Goal: Task Accomplishment & Management: Manage account settings

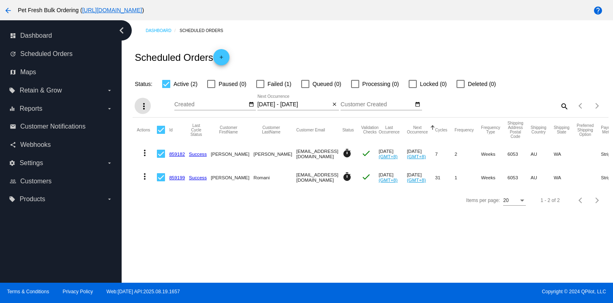
click at [7, 7] on mat-icon "arrow_back" at bounding box center [8, 11] width 10 height 10
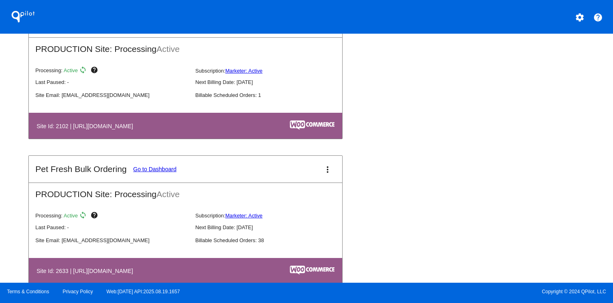
scroll to position [642, 0]
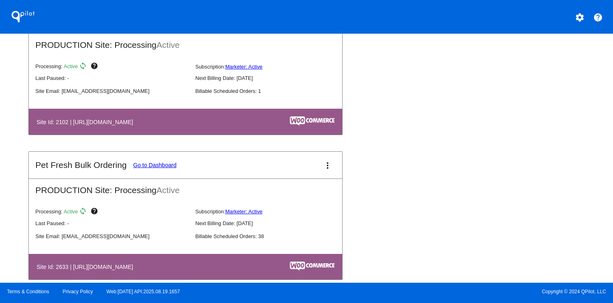
click at [169, 168] on link "Go to Dashboard" at bounding box center [154, 165] width 43 height 6
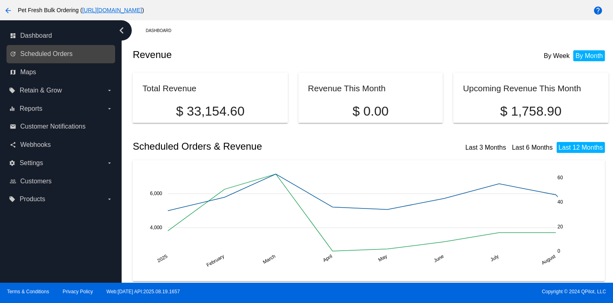
click at [82, 54] on link "update Scheduled Orders" at bounding box center [61, 53] width 103 height 13
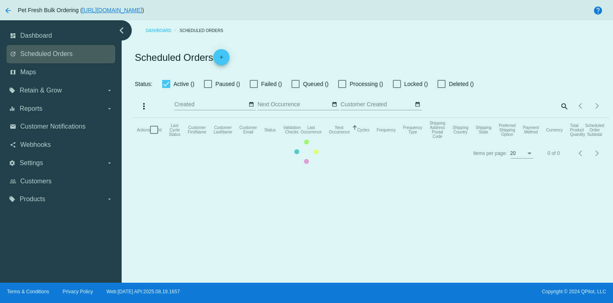
type input "08/31/2025 - 09/02/2025"
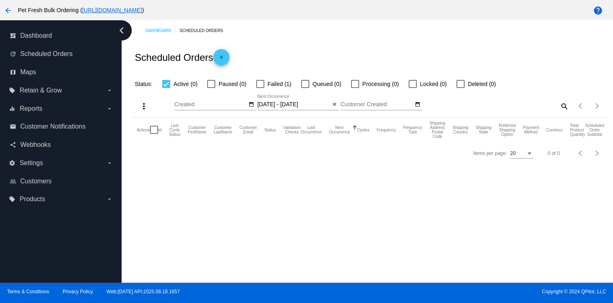
click at [311, 110] on div "08/31/2025 - 09/02/2025 Sep Jan Feb Mar Apr Su" at bounding box center [294, 103] width 73 height 16
click at [332, 106] on mat-icon "close" at bounding box center [335, 104] width 6 height 6
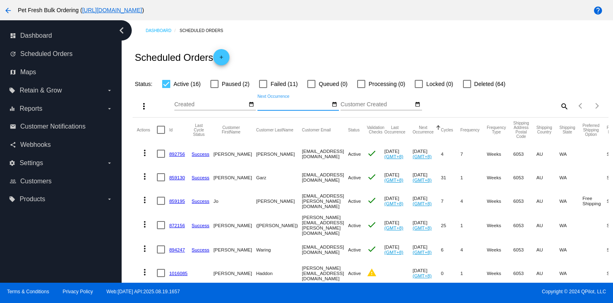
paste input "[EMAIL_ADDRESS][DOMAIN_NAME]"
type input "[EMAIL_ADDRESS][DOMAIN_NAME]"
click at [570, 106] on div "Items per page: 20 1 - 16 of 16" at bounding box center [588, 106] width 39 height 23
click at [568, 106] on mat-icon "search" at bounding box center [565, 106] width 10 height 13
click at [539, 107] on input "Search" at bounding box center [510, 104] width 118 height 6
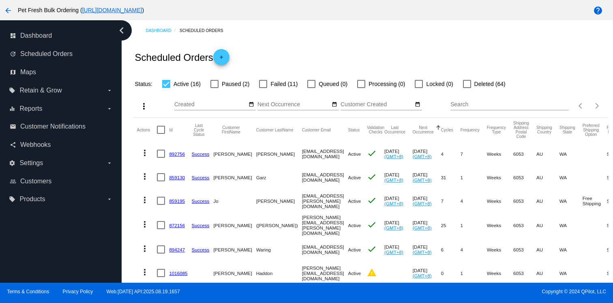
paste input "[EMAIL_ADDRESS][DOMAIN_NAME]"
type input "[EMAIL_ADDRESS][DOMAIN_NAME]"
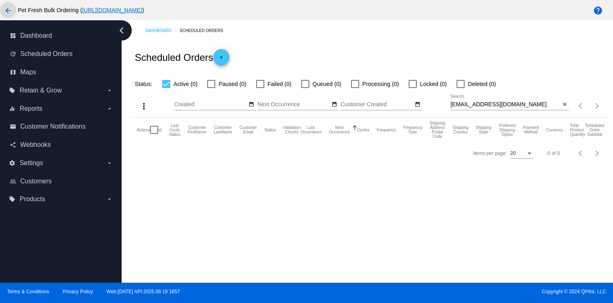
click at [9, 9] on mat-icon "arrow_back" at bounding box center [8, 11] width 10 height 10
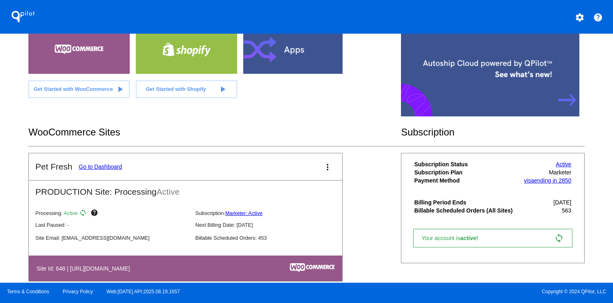
scroll to position [63, 0]
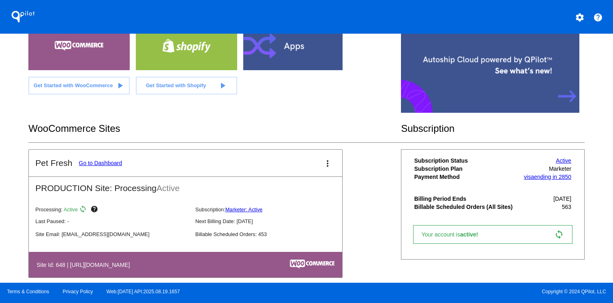
click at [101, 164] on link "Go to Dashboard" at bounding box center [100, 163] width 43 height 6
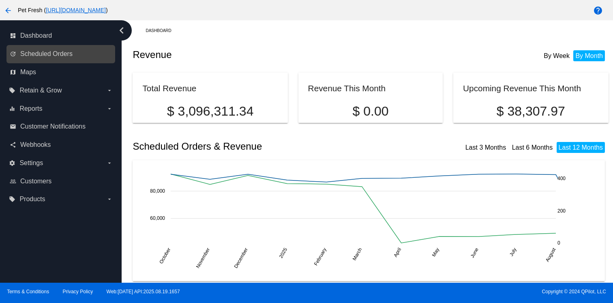
click at [65, 61] on div "update Scheduled Orders" at bounding box center [60, 54] width 109 height 18
click at [68, 53] on span "Scheduled Orders" at bounding box center [46, 53] width 52 height 7
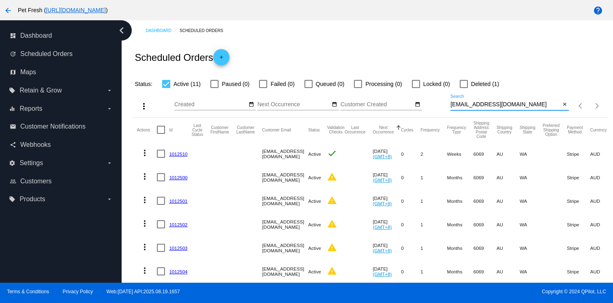
click at [512, 108] on input "[EMAIL_ADDRESS][DOMAIN_NAME]" at bounding box center [506, 104] width 110 height 6
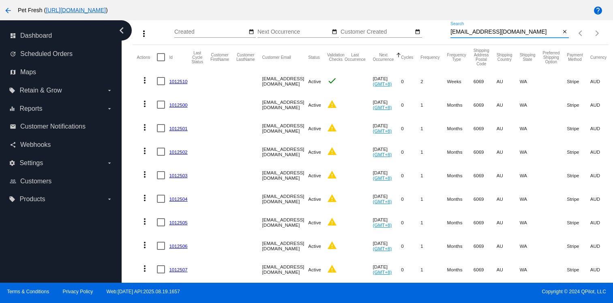
scroll to position [80, 0]
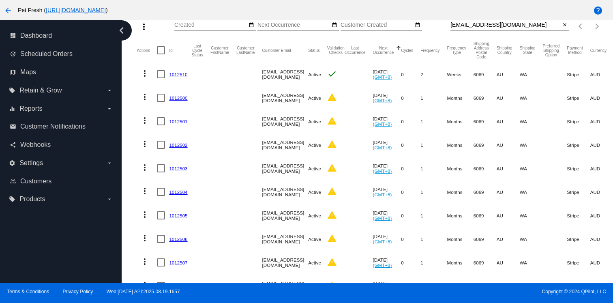
click at [157, 97] on mat-cell "more_vert" at bounding box center [147, 98] width 20 height 24
click at [159, 98] on div at bounding box center [161, 98] width 8 height 8
click at [161, 102] on input "checkbox" at bounding box center [161, 102] width 0 height 0
checkbox input "true"
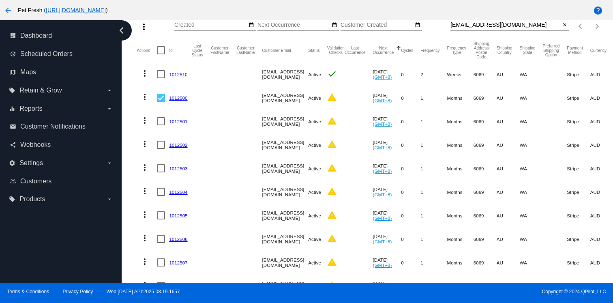
click at [146, 31] on mat-icon "more_vert" at bounding box center [144, 27] width 10 height 10
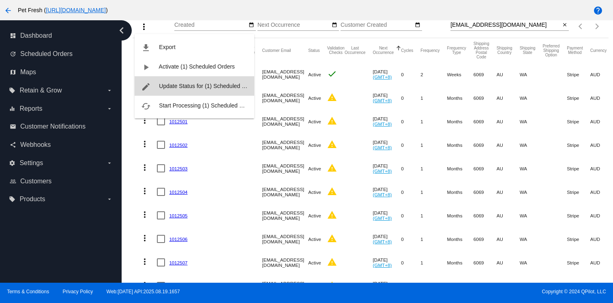
click at [168, 86] on span "Update Status for (1) Scheduled Orders" at bounding box center [209, 86] width 100 height 6
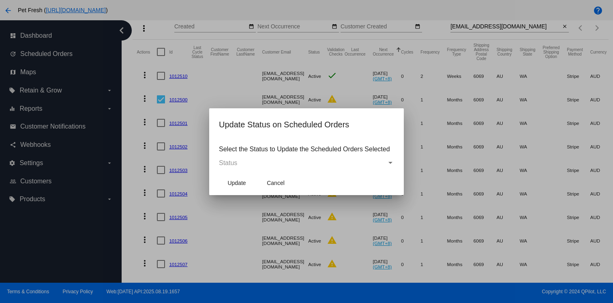
click at [251, 162] on div "Status" at bounding box center [303, 162] width 168 height 7
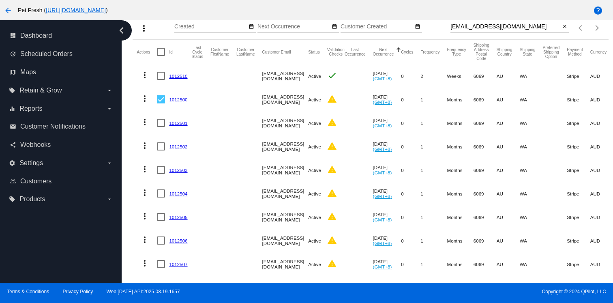
click at [160, 126] on div at bounding box center [161, 123] width 8 height 8
click at [161, 127] on input "checkbox" at bounding box center [161, 127] width 0 height 0
checkbox input "true"
click at [159, 150] on div at bounding box center [161, 146] width 8 height 8
click at [161, 151] on input "checkbox" at bounding box center [161, 151] width 0 height 0
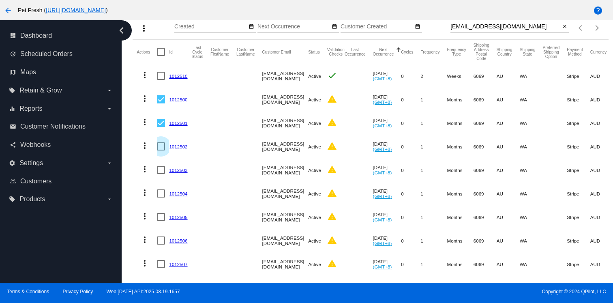
checkbox input "true"
click at [159, 172] on div at bounding box center [161, 170] width 8 height 8
click at [161, 174] on input "checkbox" at bounding box center [161, 174] width 0 height 0
checkbox input "true"
click at [159, 197] on div at bounding box center [161, 193] width 8 height 8
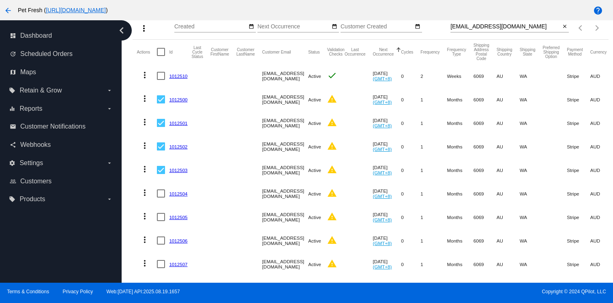
click at [161, 198] on input "checkbox" at bounding box center [161, 198] width 0 height 0
checkbox input "true"
click at [161, 219] on div at bounding box center [161, 217] width 8 height 8
click at [161, 221] on input "checkbox" at bounding box center [161, 221] width 0 height 0
checkbox input "true"
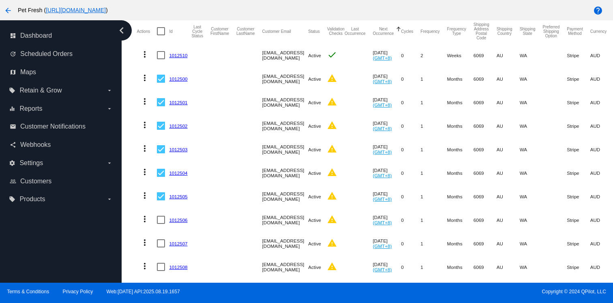
scroll to position [102, 0]
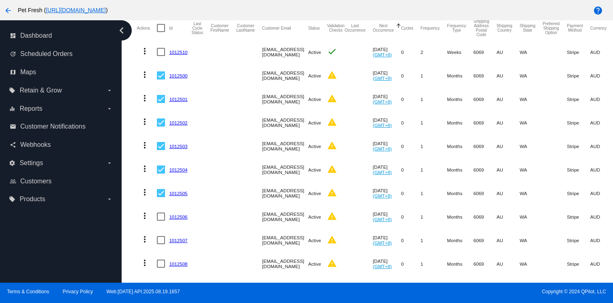
click at [160, 220] on div at bounding box center [161, 217] width 8 height 8
click at [161, 221] on input "checkbox" at bounding box center [161, 221] width 0 height 0
checkbox input "true"
click at [161, 242] on div at bounding box center [161, 240] width 8 height 8
click at [161, 244] on input "checkbox" at bounding box center [161, 244] width 0 height 0
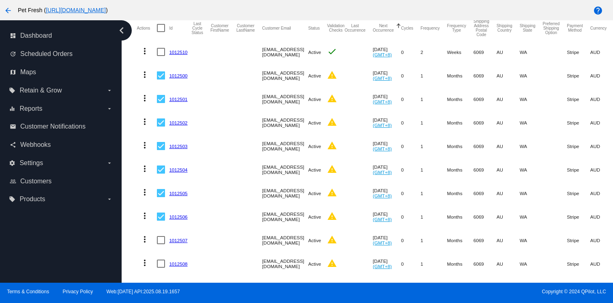
checkbox input "true"
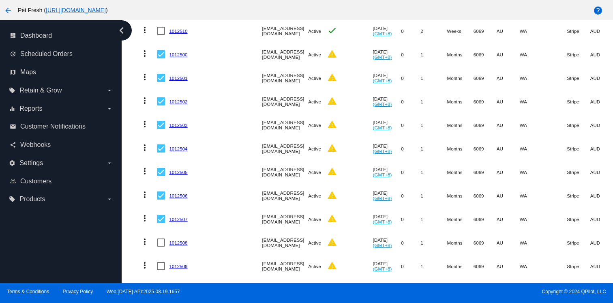
scroll to position [131, 0]
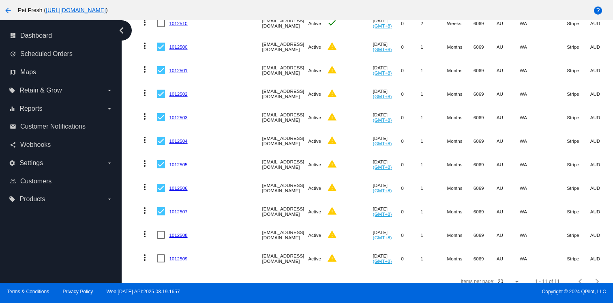
click at [161, 239] on div at bounding box center [161, 235] width 8 height 8
click at [161, 239] on input "checkbox" at bounding box center [161, 239] width 0 height 0
checkbox input "true"
click at [161, 263] on mat-cell at bounding box center [163, 259] width 12 height 24
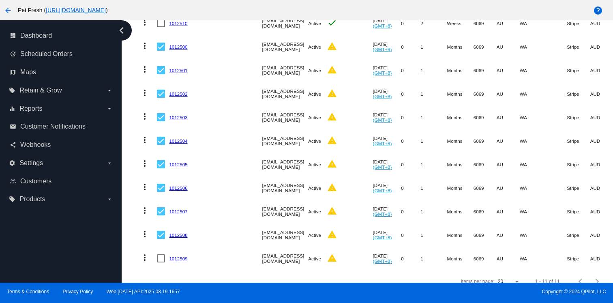
click at [161, 258] on div at bounding box center [161, 258] width 8 height 8
click at [161, 263] on input "checkbox" at bounding box center [161, 263] width 0 height 0
checkbox input "true"
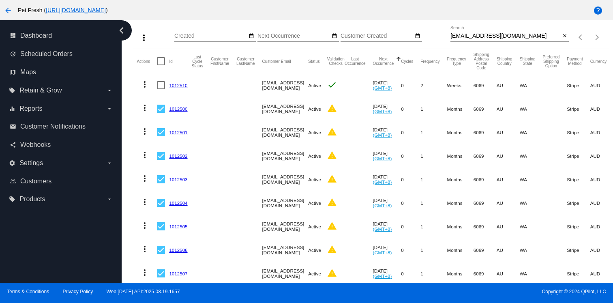
scroll to position [55, 0]
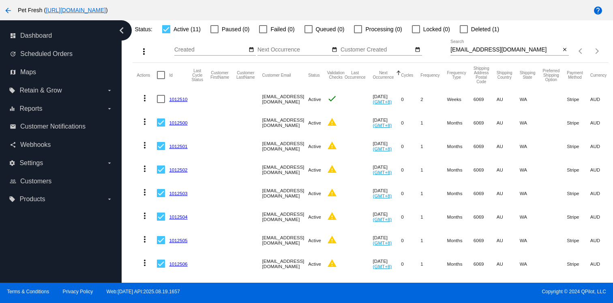
click at [146, 54] on mat-icon "more_vert" at bounding box center [144, 52] width 10 height 10
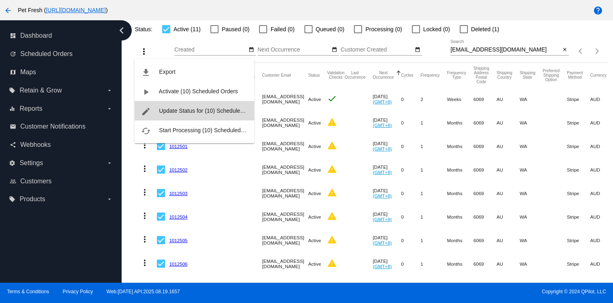
click at [177, 110] on span "Update Status for (10) Scheduled Orders" at bounding box center [210, 111] width 103 height 6
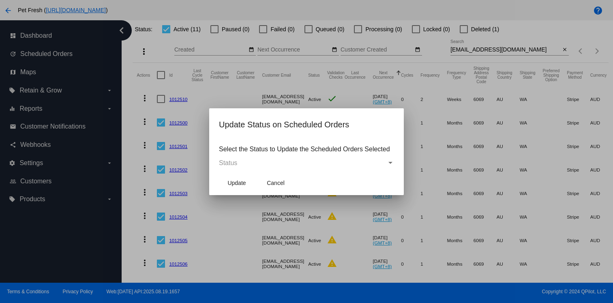
click at [285, 159] on div "Status" at bounding box center [303, 162] width 168 height 7
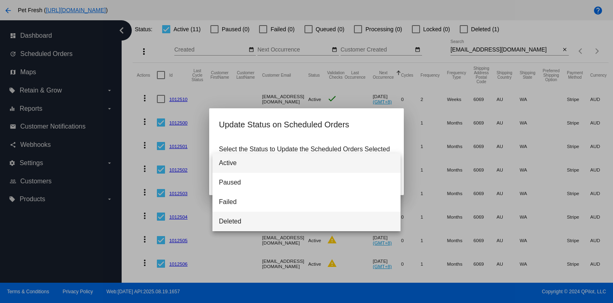
click at [244, 221] on span "Deleted" at bounding box center [306, 221] width 175 height 19
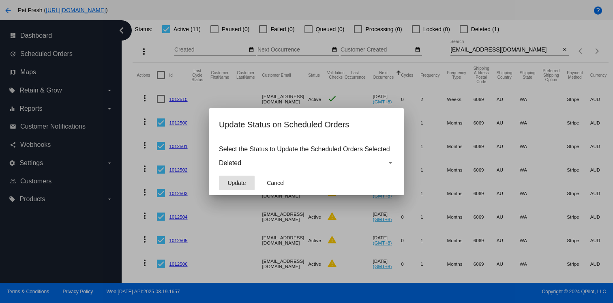
click at [243, 182] on span "Update" at bounding box center [237, 183] width 18 height 6
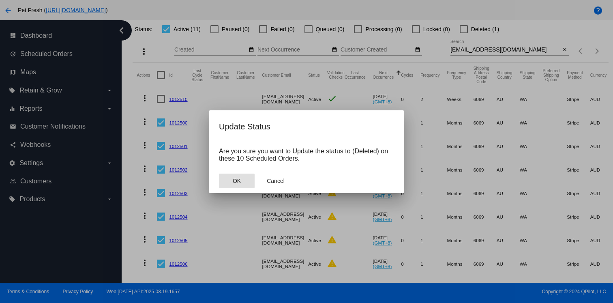
click at [243, 182] on button "OK" at bounding box center [237, 181] width 36 height 15
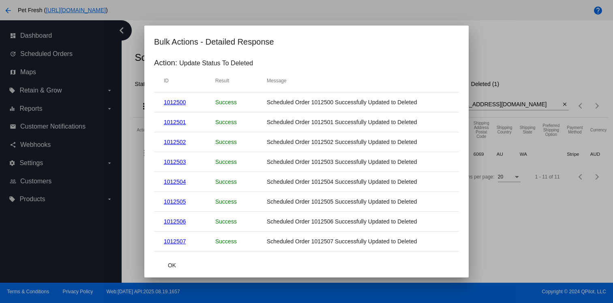
scroll to position [0, 0]
click at [166, 262] on button "OK" at bounding box center [172, 265] width 36 height 15
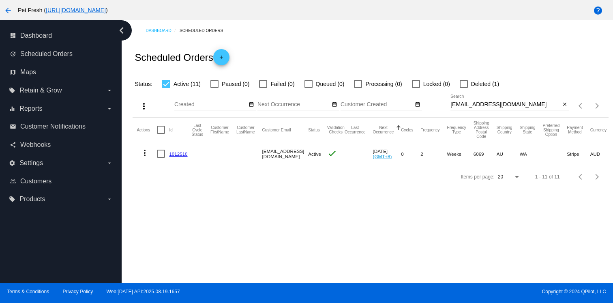
click at [250, 228] on div "Dashboard Scheduled Orders Scheduled Orders add Status: Active (11) Paused (0) …" at bounding box center [368, 151] width 492 height 263
click at [146, 156] on mat-icon "more_vert" at bounding box center [145, 153] width 10 height 10
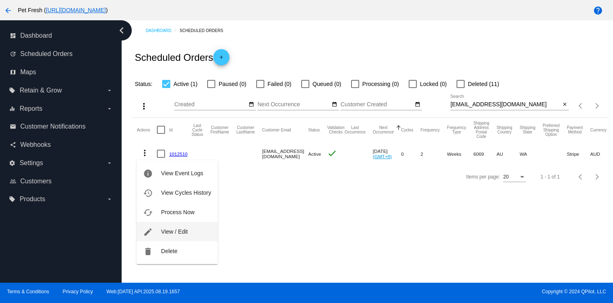
click at [177, 237] on button "edit View / Edit" at bounding box center [177, 231] width 81 height 19
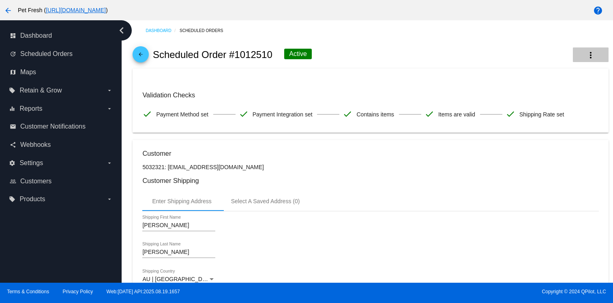
click at [596, 59] on button "more_vert" at bounding box center [591, 54] width 36 height 15
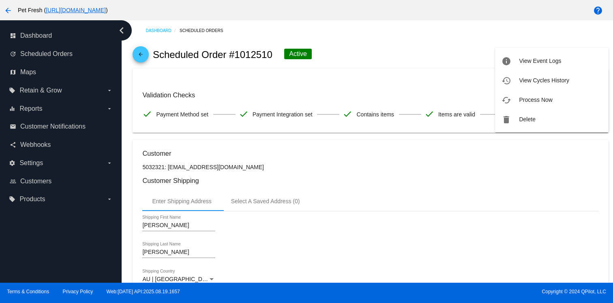
click at [528, 168] on div at bounding box center [306, 151] width 613 height 303
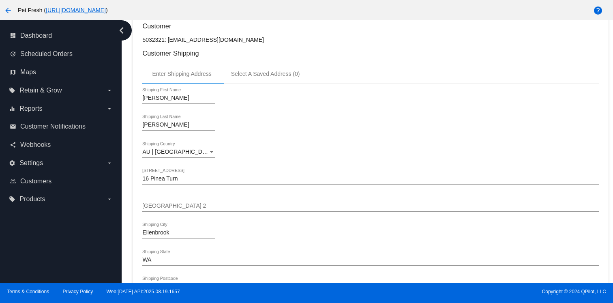
scroll to position [112, 0]
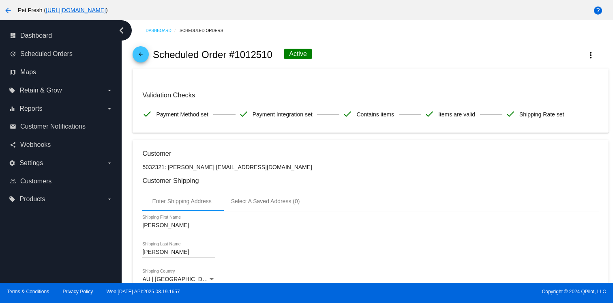
click at [593, 43] on div "arrow_back Scheduled Order #1012510 Active more_vert" at bounding box center [371, 55] width 476 height 28
click at [589, 50] on button "more_vert" at bounding box center [591, 54] width 36 height 15
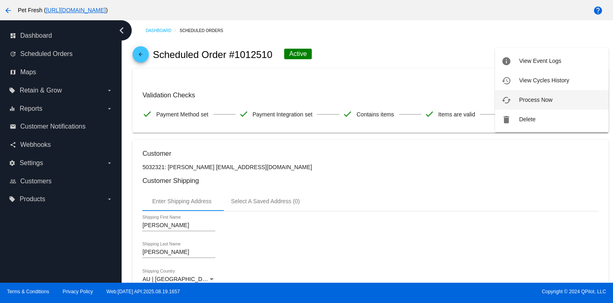
click at [536, 99] on span "Process Now" at bounding box center [535, 100] width 33 height 6
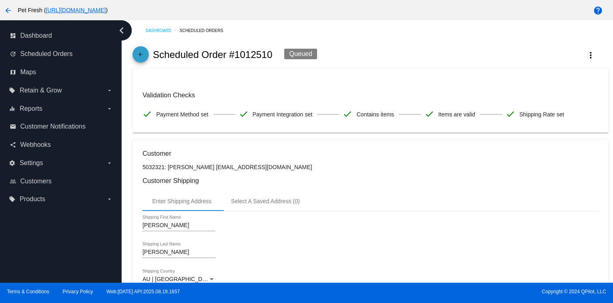
click at [142, 58] on mat-icon "arrow_back" at bounding box center [141, 57] width 10 height 10
